Goal: Task Accomplishment & Management: Manage account settings

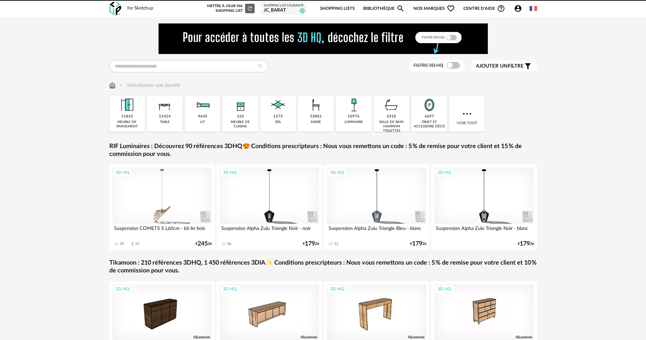
click at [344, 8] on link "Shopping Lists" at bounding box center [337, 9] width 35 height 16
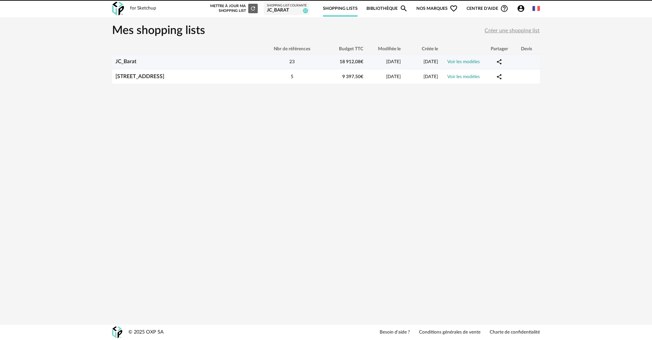
click at [183, 61] on div "JC_Barat" at bounding box center [186, 61] width 149 height 6
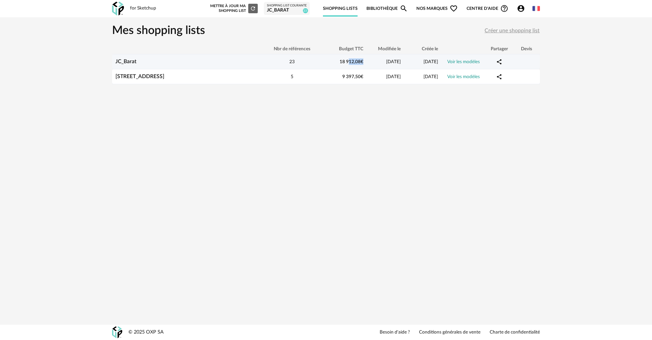
drag, startPoint x: 341, startPoint y: 60, endPoint x: 364, endPoint y: 58, distance: 22.8
click at [364, 58] on div "18 912,08 €" at bounding box center [345, 61] width 44 height 6
click at [251, 59] on div "JC_Barat" at bounding box center [186, 61] width 149 height 6
click at [131, 62] on link "JC_Barat" at bounding box center [125, 61] width 21 height 5
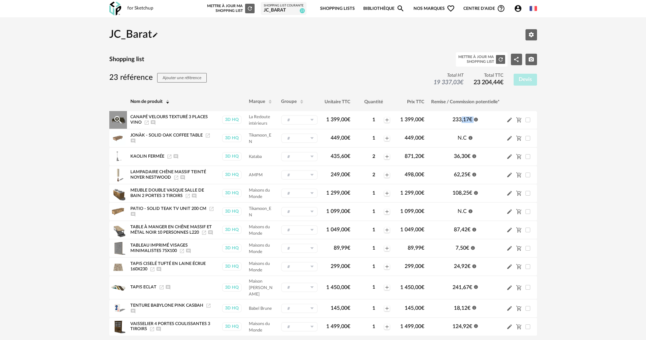
drag, startPoint x: 454, startPoint y: 118, endPoint x: 475, endPoint y: 120, distance: 21.5
click at [475, 120] on td "233,17 € Information icon" at bounding box center [465, 120] width 75 height 18
click at [482, 158] on td "36,30 € Information icon" at bounding box center [465, 156] width 75 height 18
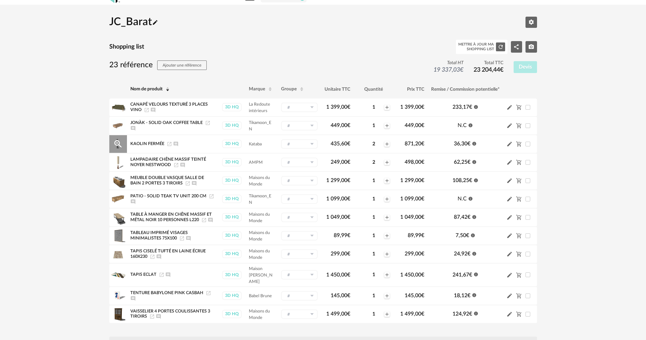
scroll to position [34, 0]
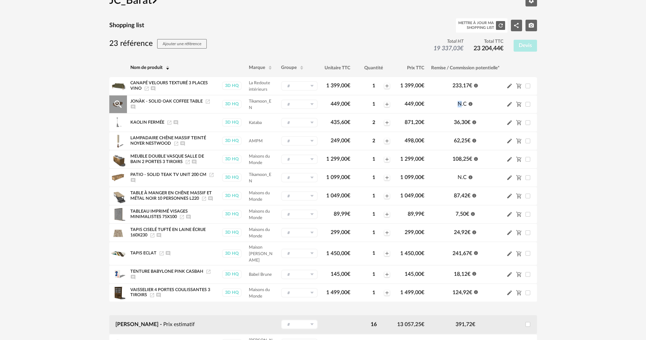
click at [461, 103] on span "N.C" at bounding box center [462, 103] width 9 height 5
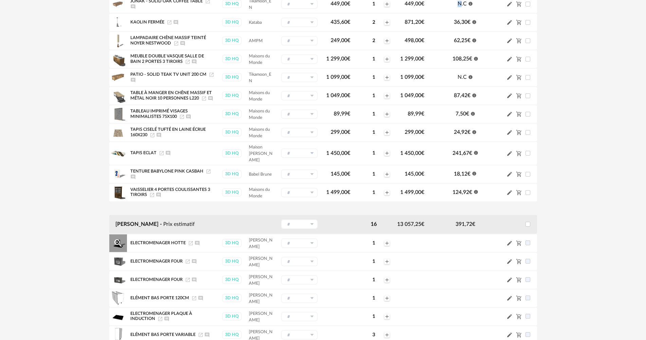
scroll to position [136, 0]
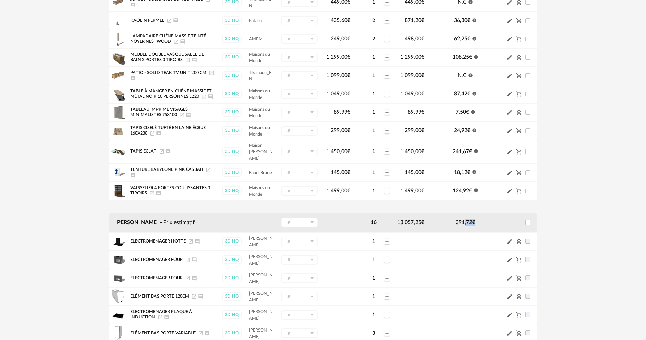
drag, startPoint x: 457, startPoint y: 221, endPoint x: 479, endPoint y: 222, distance: 22.4
click at [479, 222] on td "391,72 €" at bounding box center [465, 222] width 75 height 19
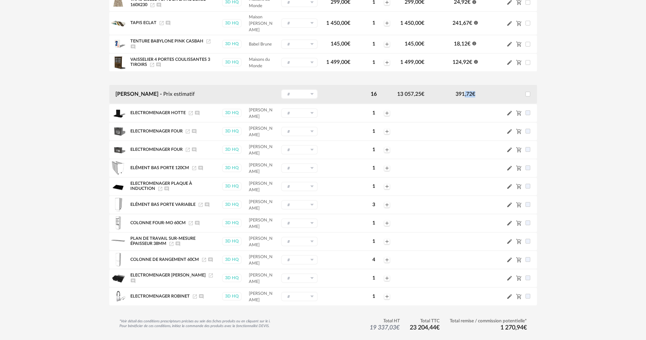
scroll to position [272, 0]
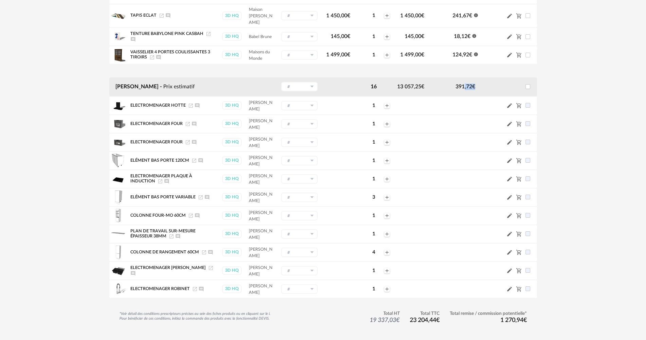
click at [42, 255] on div "JC_Barat Pencil icon Editer les paramètres Shopping list Mettre à jour ma Shopp…" at bounding box center [323, 48] width 646 height 605
drag, startPoint x: 398, startPoint y: 83, endPoint x: 420, endPoint y: 84, distance: 21.8
click at [420, 84] on td "13 057,25 €" at bounding box center [411, 86] width 34 height 19
click at [435, 84] on td "391,72 €" at bounding box center [465, 86] width 75 height 19
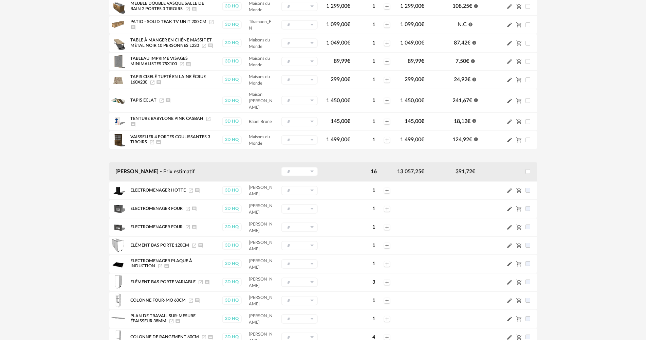
scroll to position [0, 0]
